Goal: Answer question/provide support: Answer question/provide support

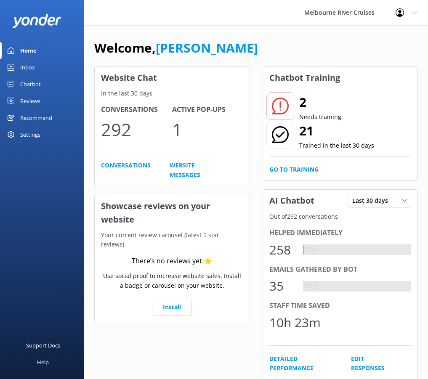
click at [27, 62] on div "Inbox" at bounding box center [27, 67] width 15 height 17
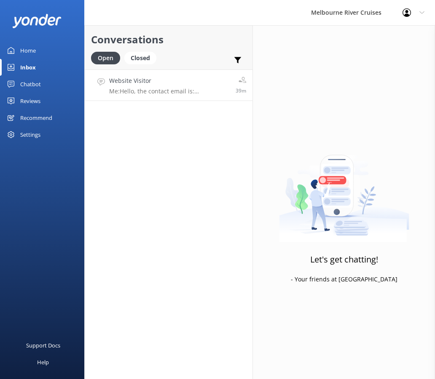
click at [128, 80] on h4 "Website Visitor" at bounding box center [169, 80] width 120 height 9
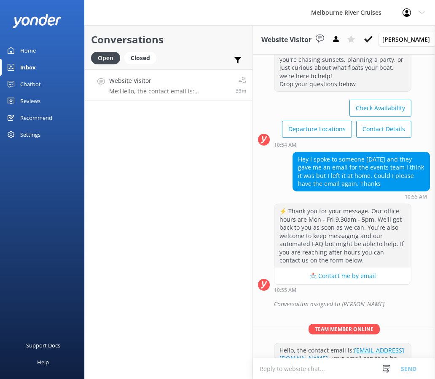
scroll to position [76, 0]
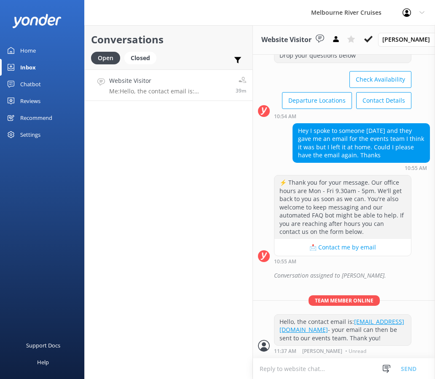
click at [339, 241] on button "📩 Contact me by email" at bounding box center [342, 247] width 136 height 17
click at [147, 59] on div "Closed" at bounding box center [140, 58] width 32 height 13
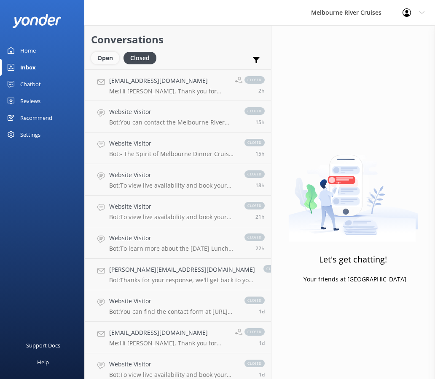
click at [108, 59] on div "Open" at bounding box center [105, 58] width 28 height 13
